Goal: Task Accomplishment & Management: Find specific page/section

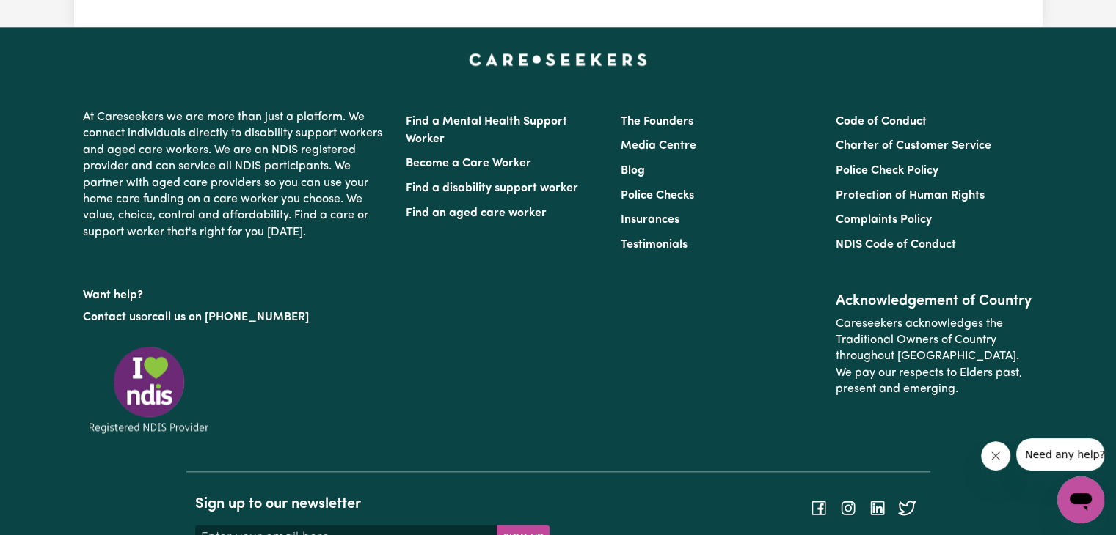
scroll to position [1441, 0]
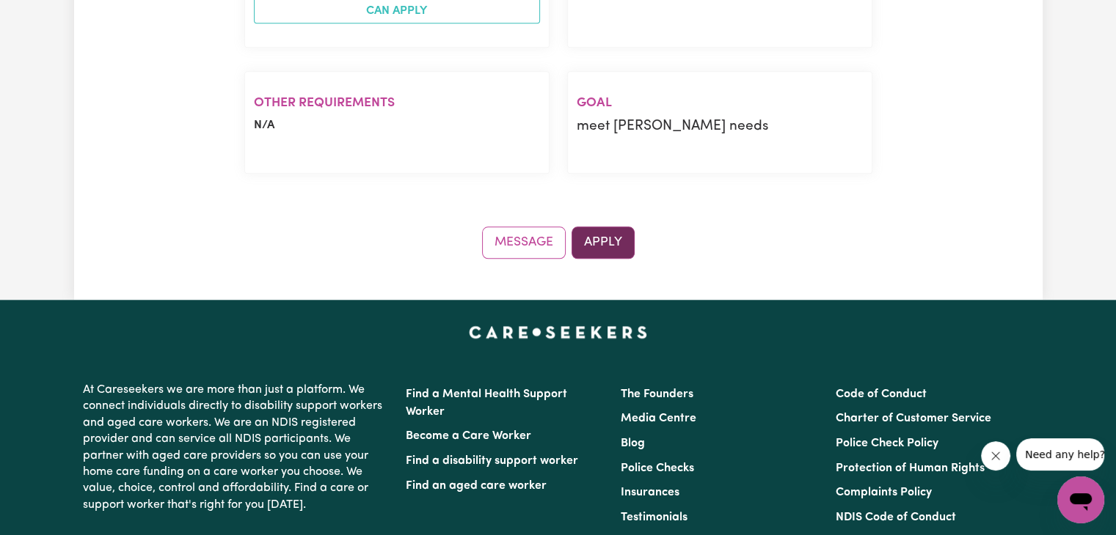
click at [584, 244] on button "Apply" at bounding box center [602, 243] width 63 height 32
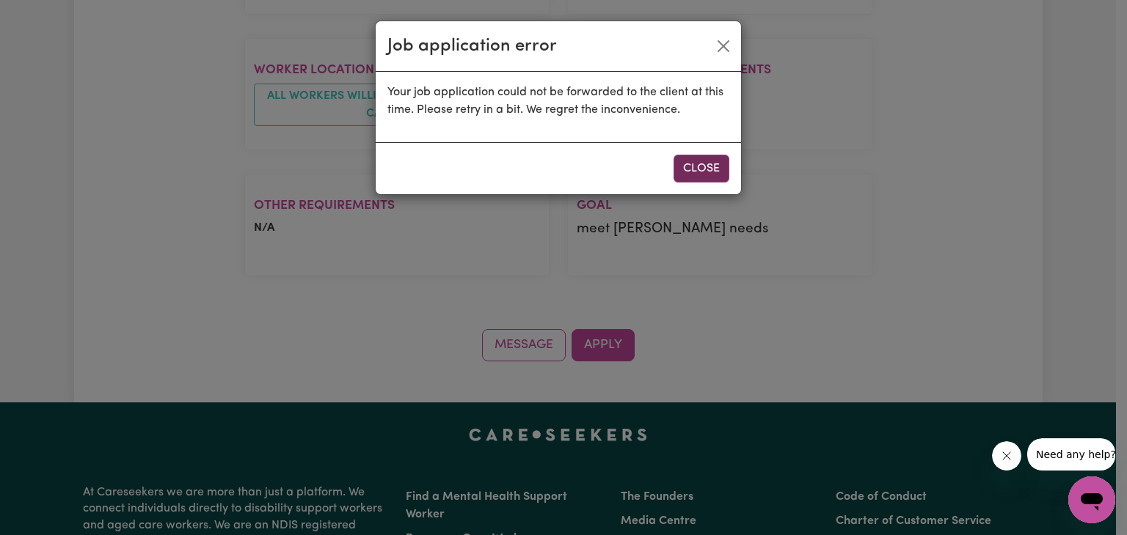
click at [698, 177] on button "Close" at bounding box center [701, 169] width 56 height 28
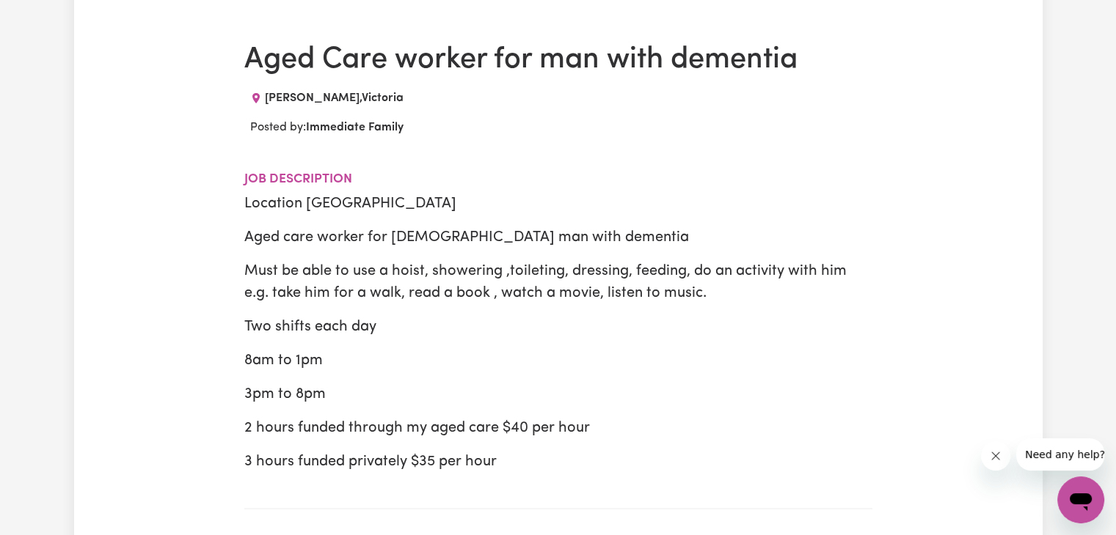
scroll to position [0, 0]
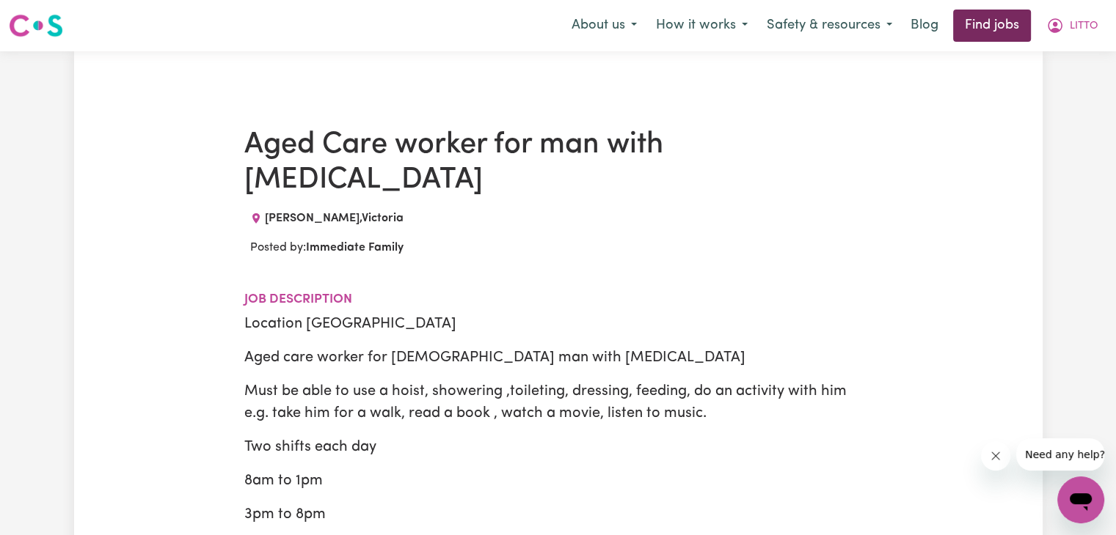
click at [959, 30] on link "Find jobs" at bounding box center [992, 26] width 78 height 32
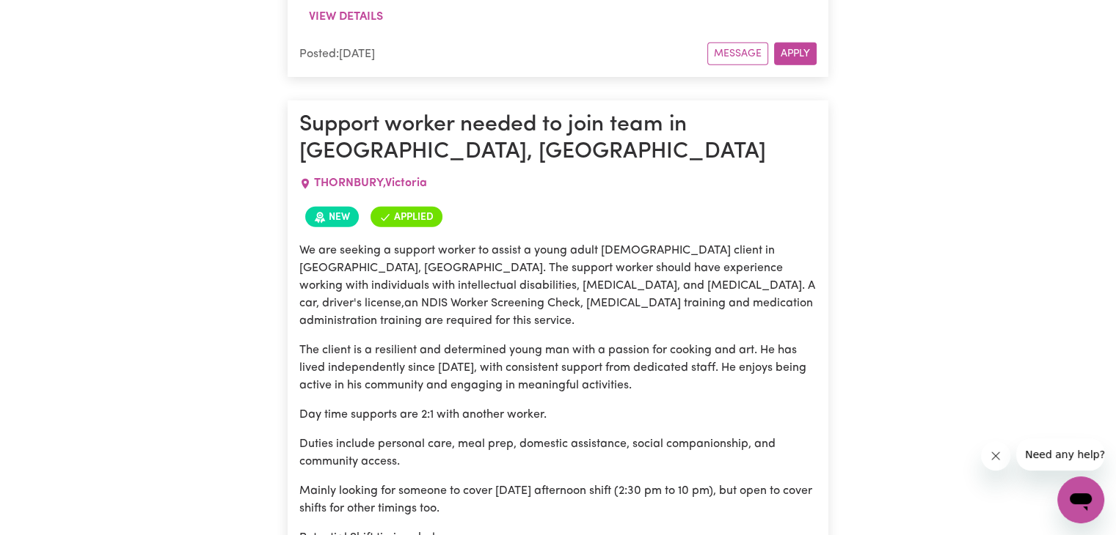
scroll to position [3894, 0]
